Goal: Transaction & Acquisition: Purchase product/service

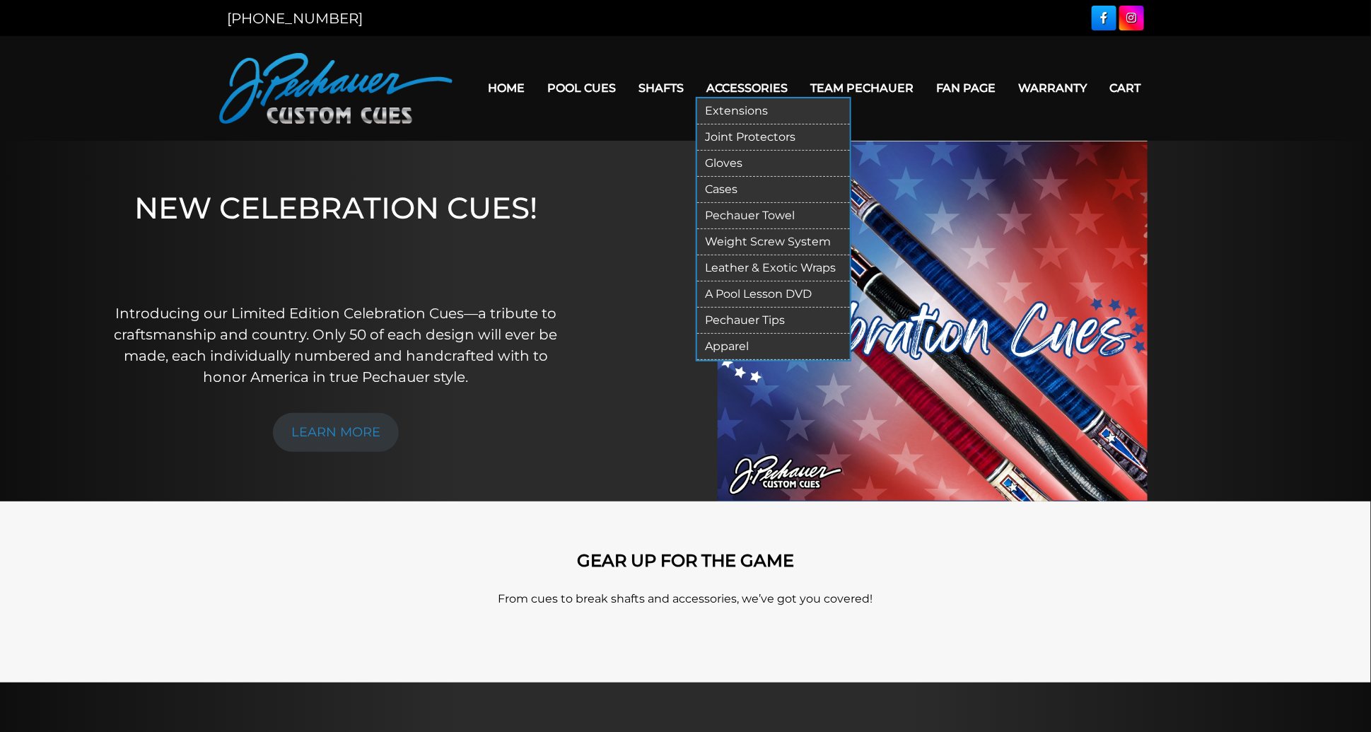
click at [742, 212] on link "Pechauer Towel" at bounding box center [773, 216] width 153 height 26
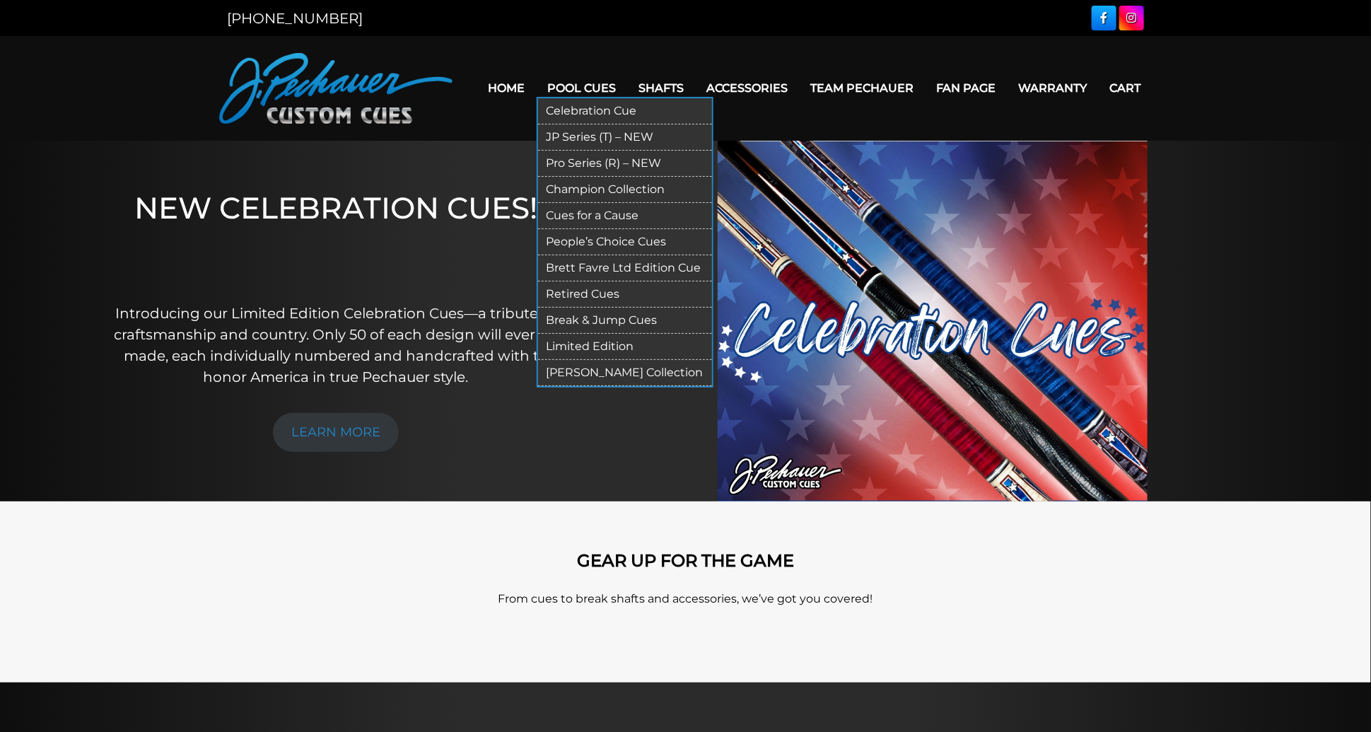
click at [570, 164] on link "Pro Series (R) – NEW" at bounding box center [625, 164] width 174 height 26
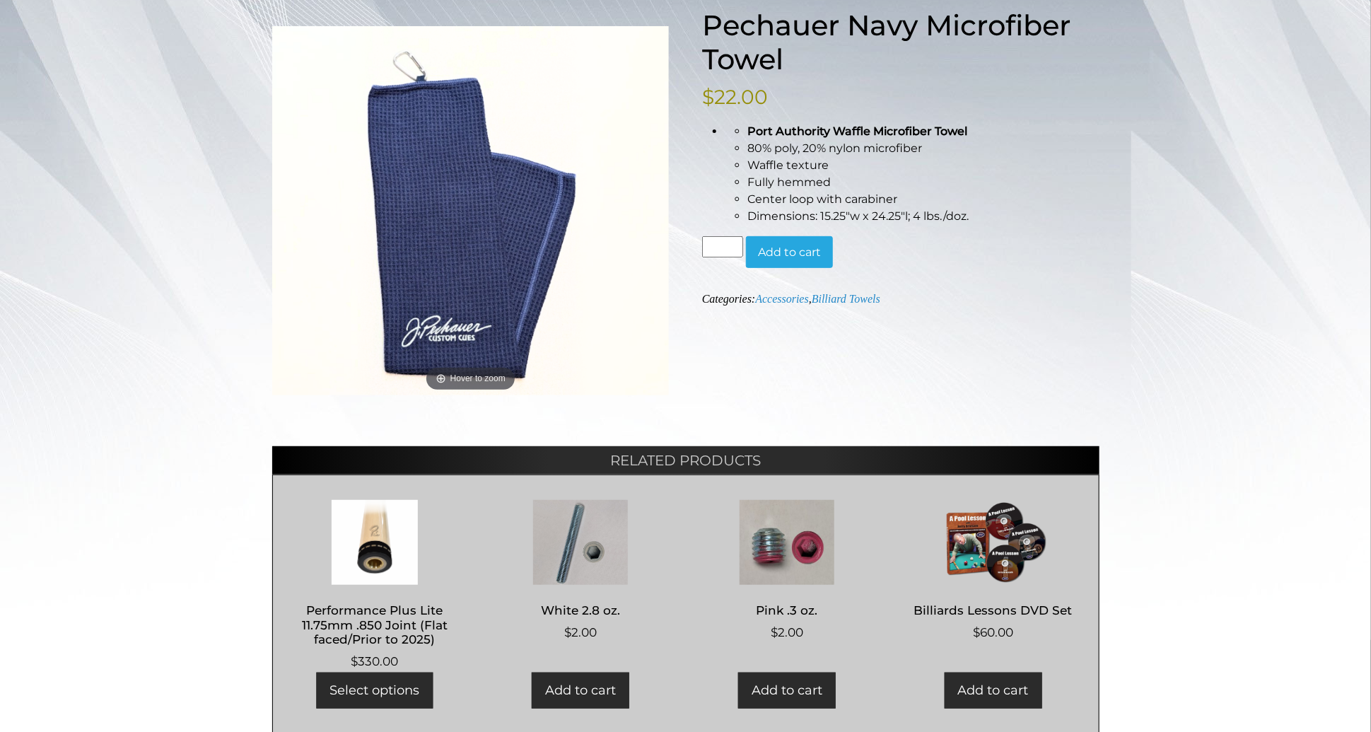
scroll to position [198, 0]
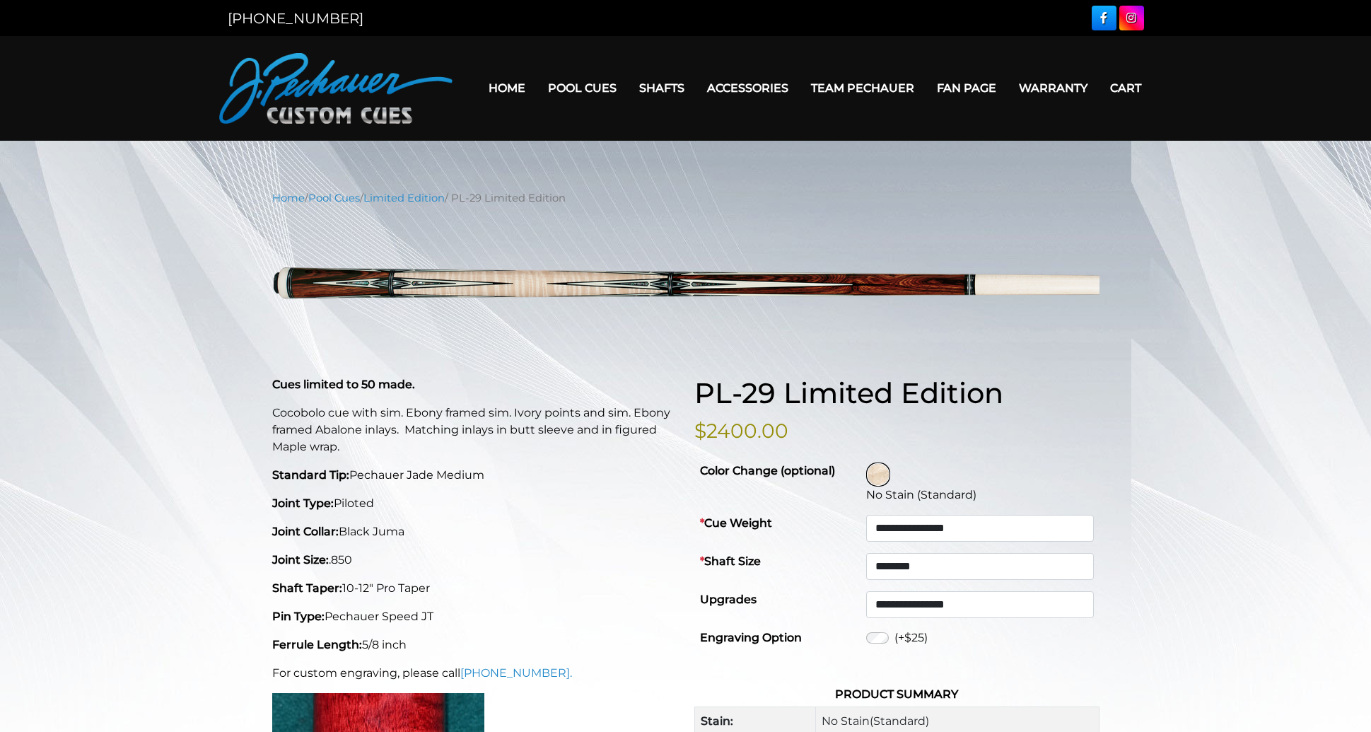
select select "********"
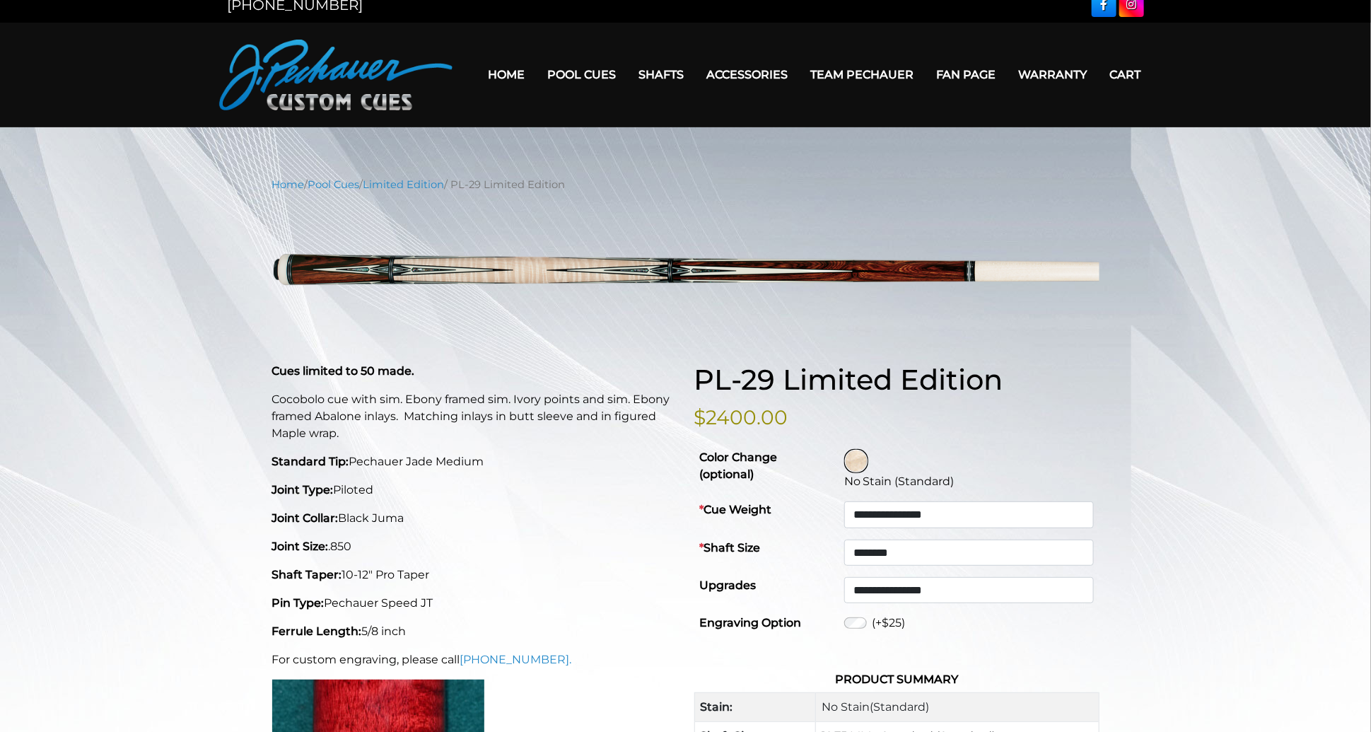
scroll to position [6, 0]
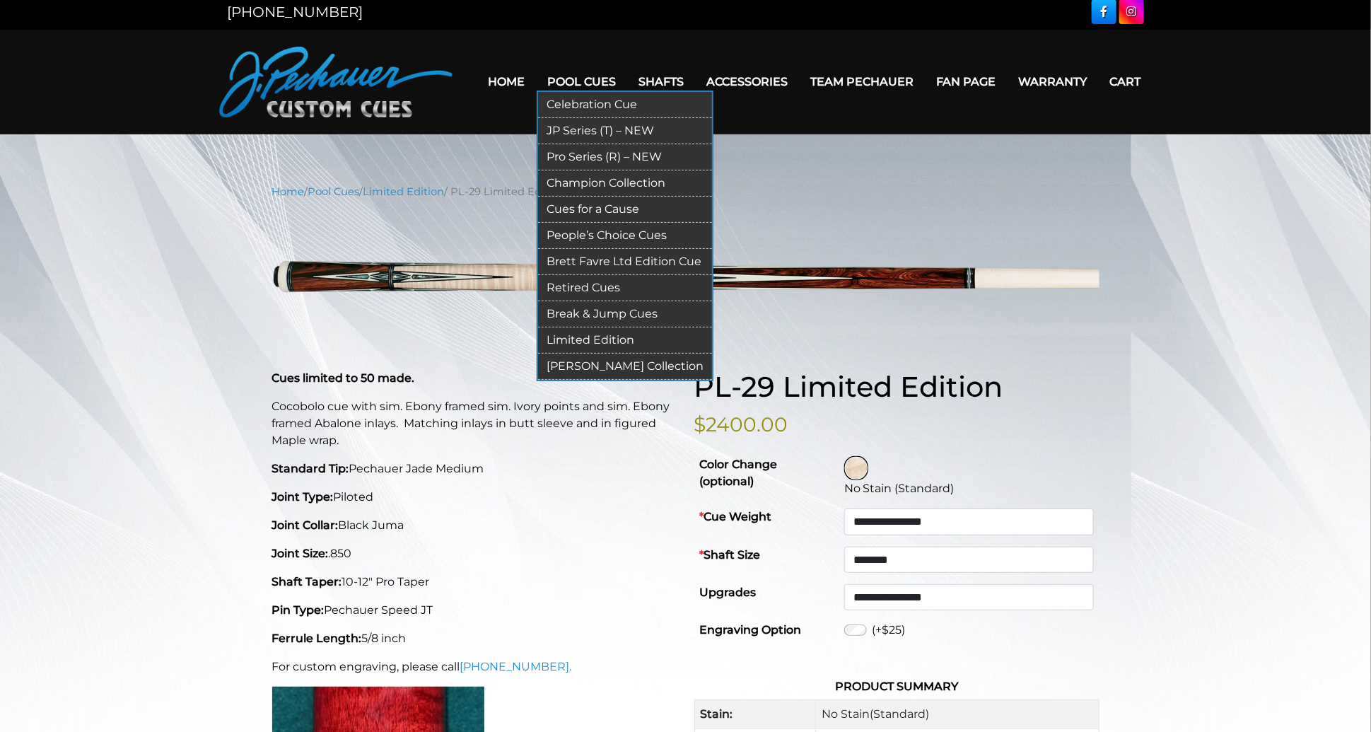
click at [593, 339] on link "Limited Edition" at bounding box center [625, 340] width 174 height 26
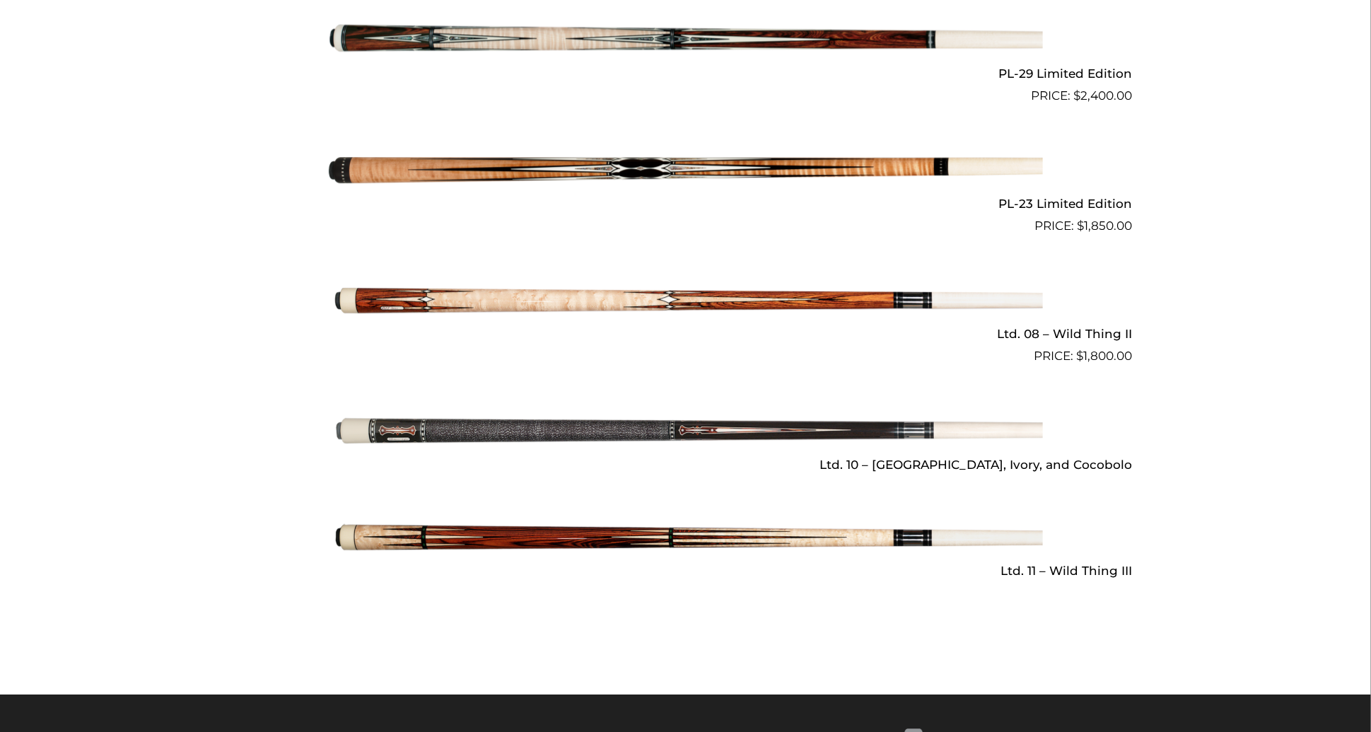
scroll to position [1967, 0]
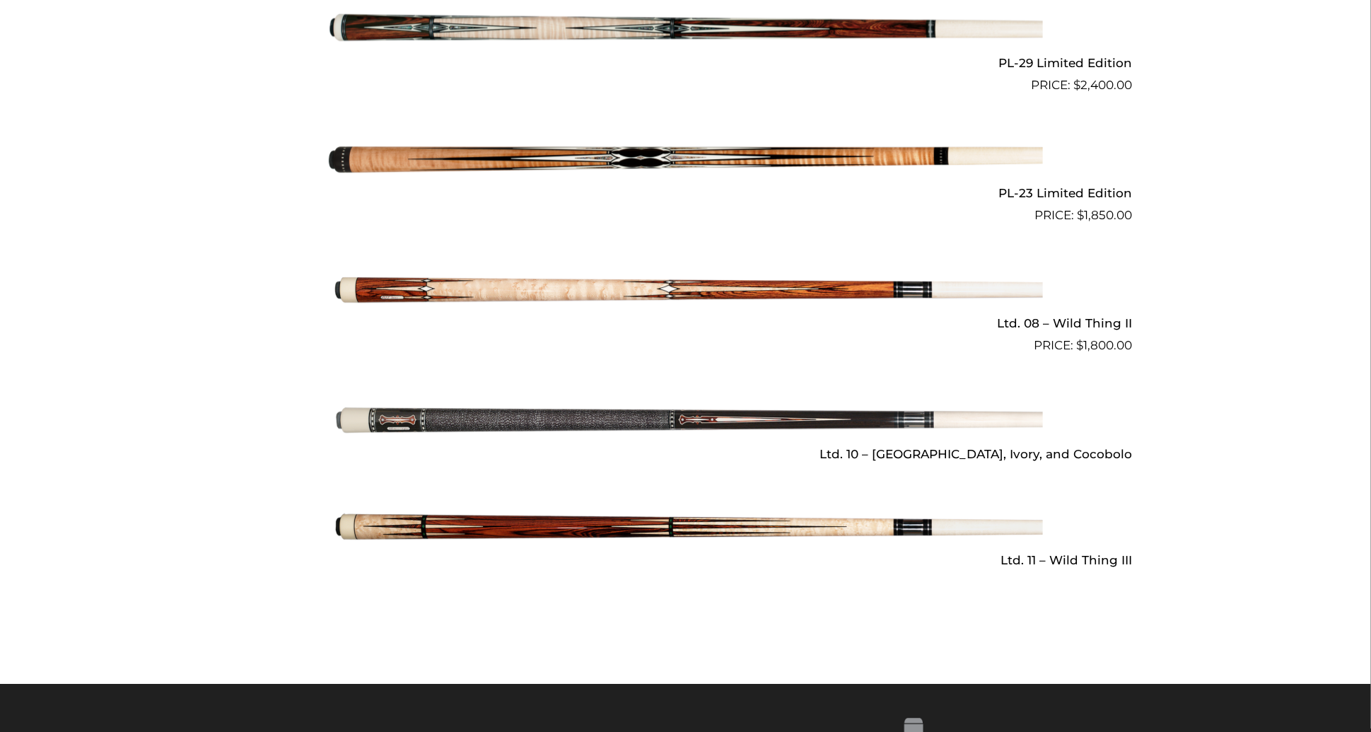
click at [695, 506] on img at bounding box center [686, 526] width 714 height 119
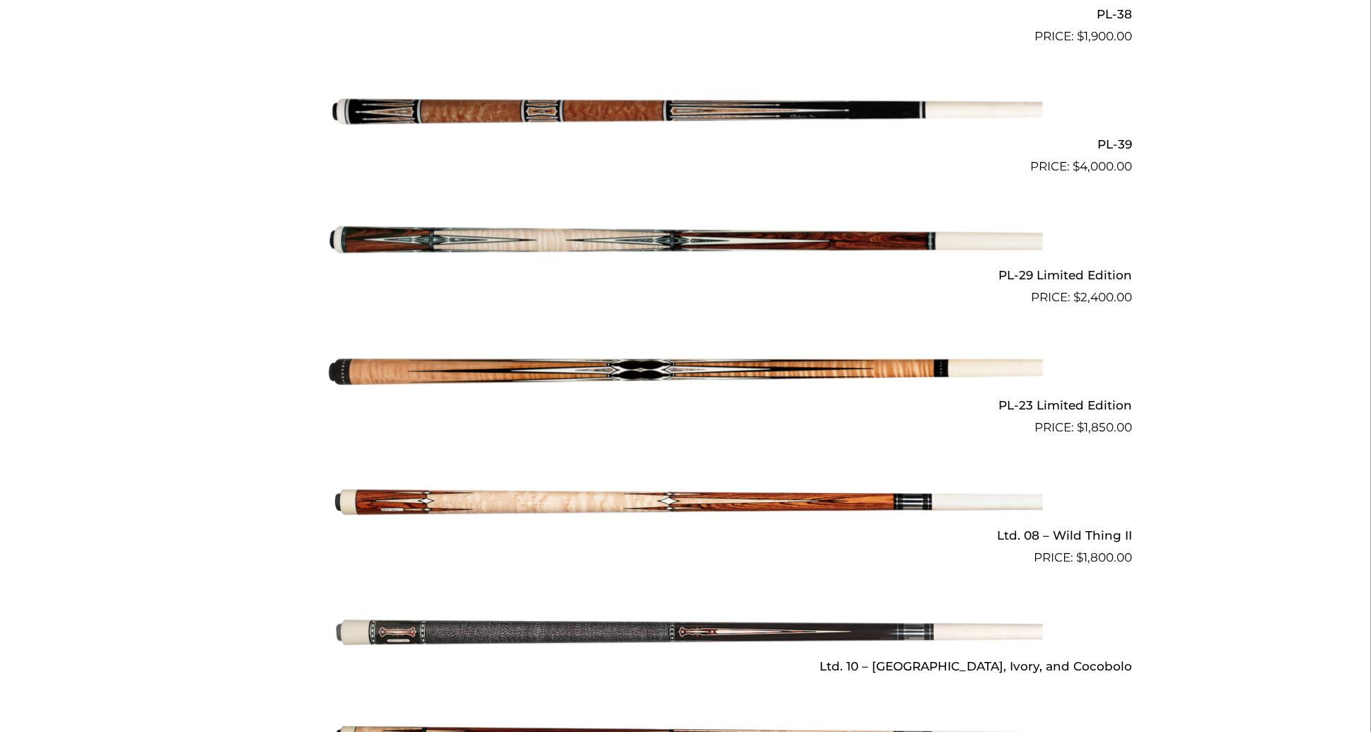
scroll to position [1716, 0]
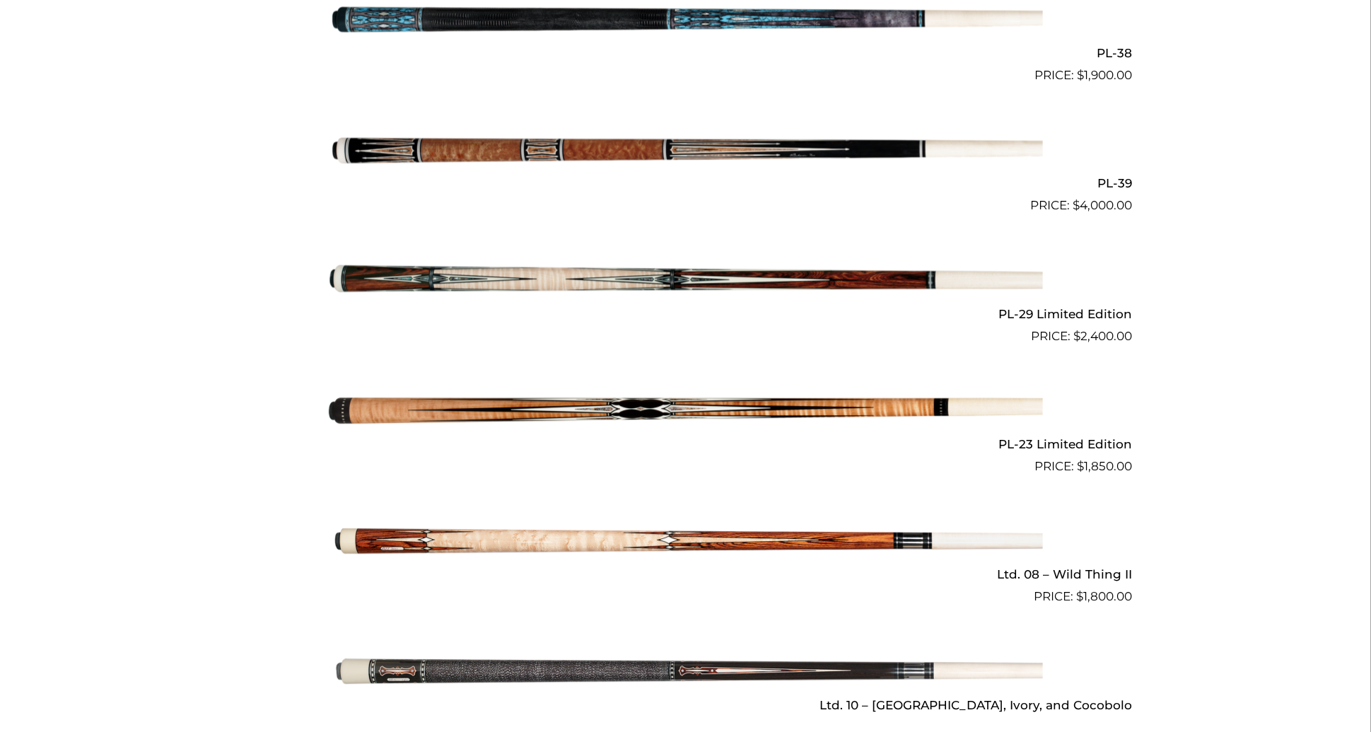
click at [728, 262] on img at bounding box center [686, 280] width 714 height 119
click at [422, 392] on img at bounding box center [686, 410] width 714 height 119
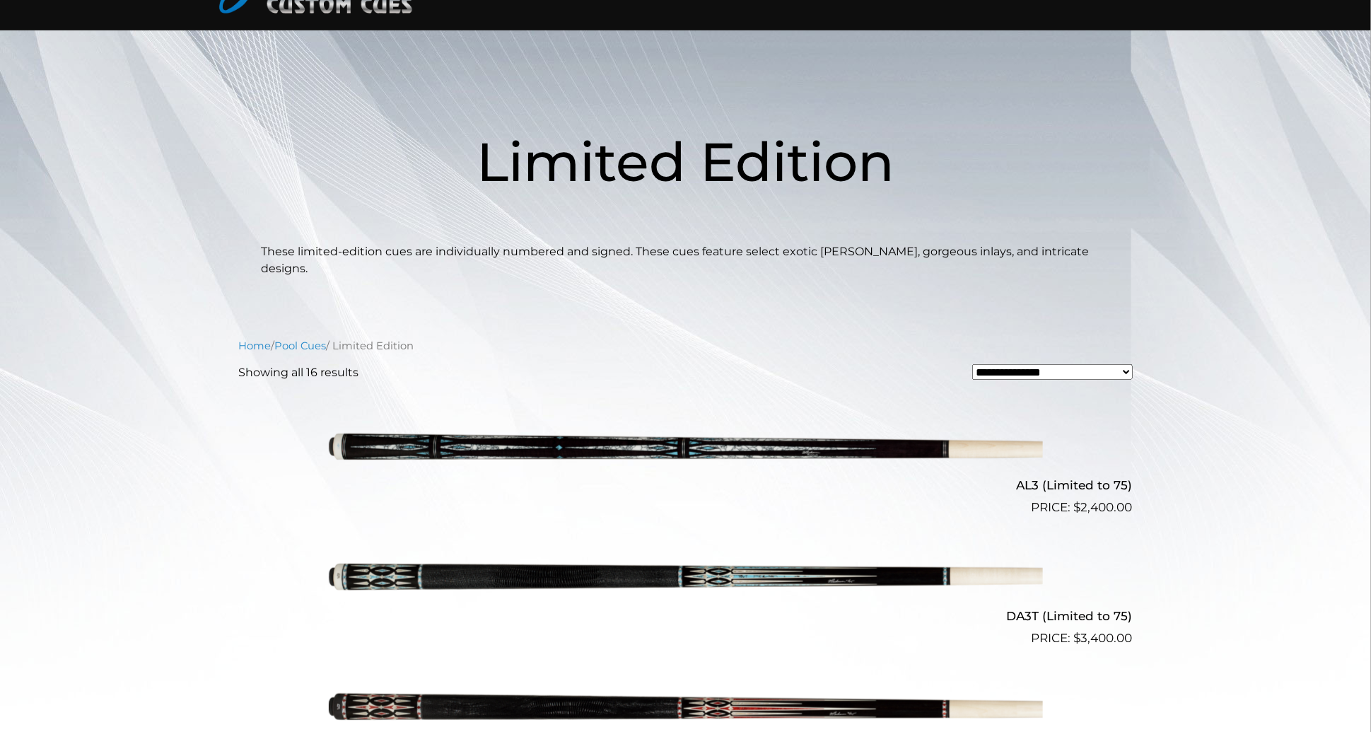
scroll to position [0, 0]
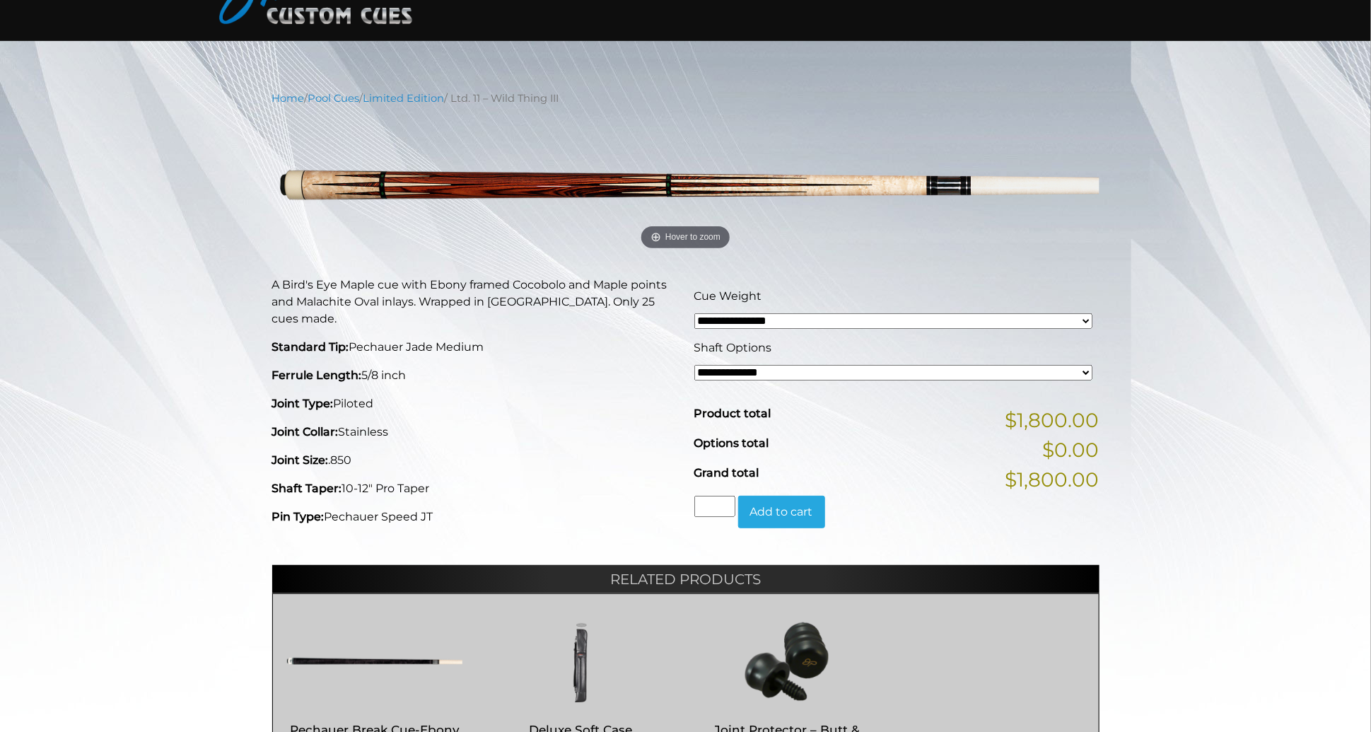
scroll to position [189, 0]
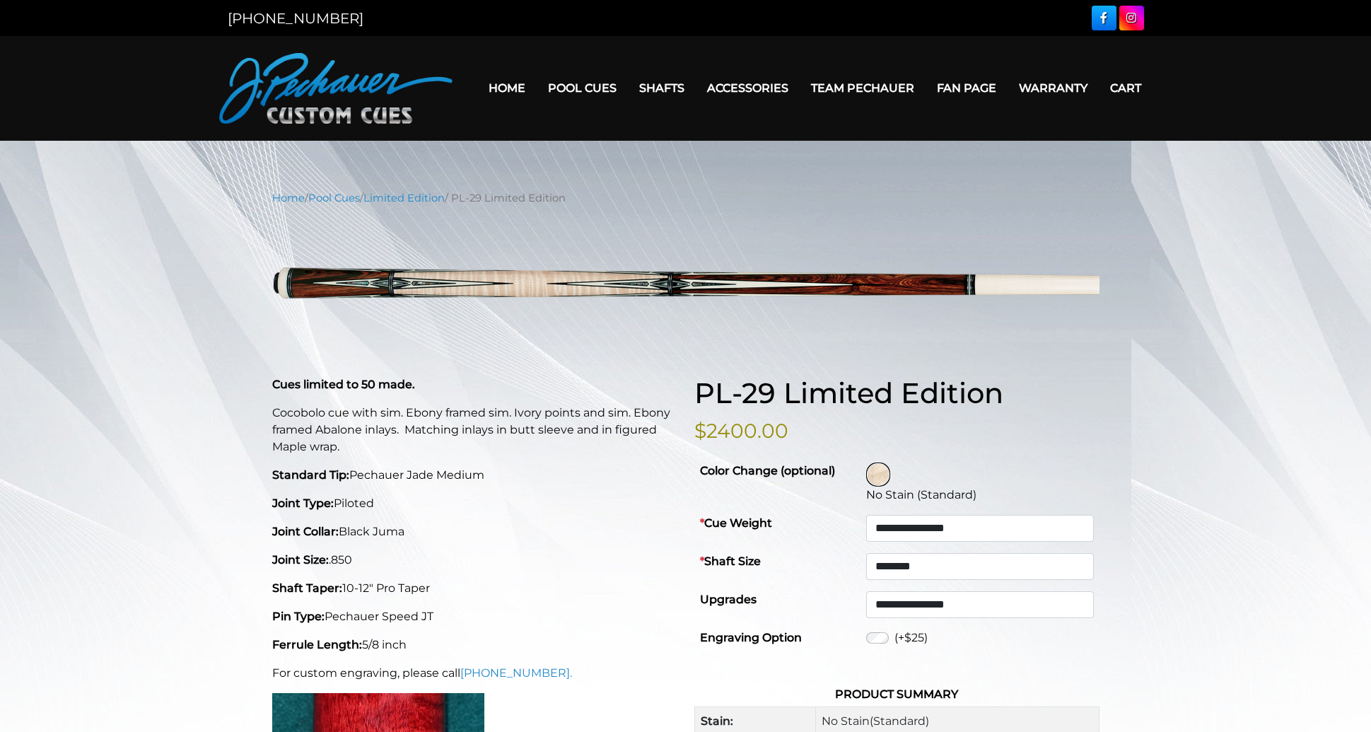
select select "********"
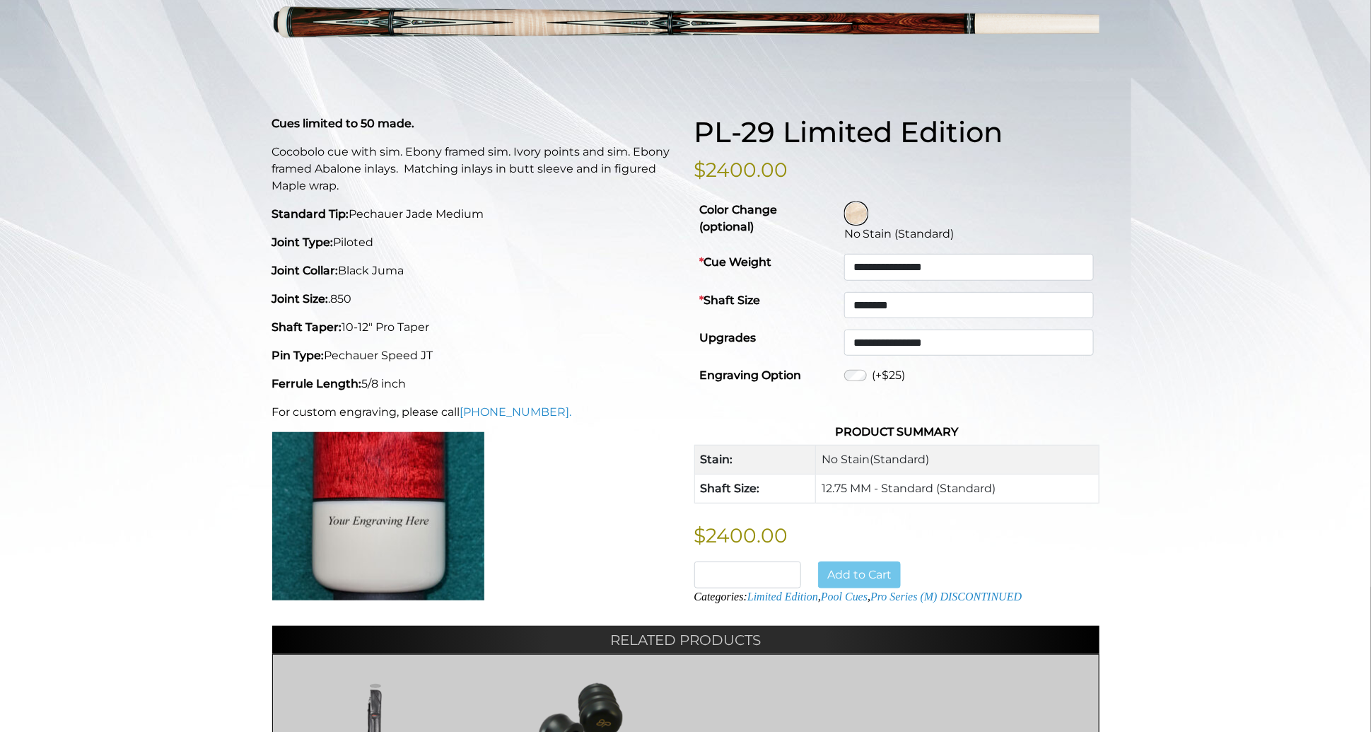
scroll to position [346, 0]
